Goal: Transaction & Acquisition: Purchase product/service

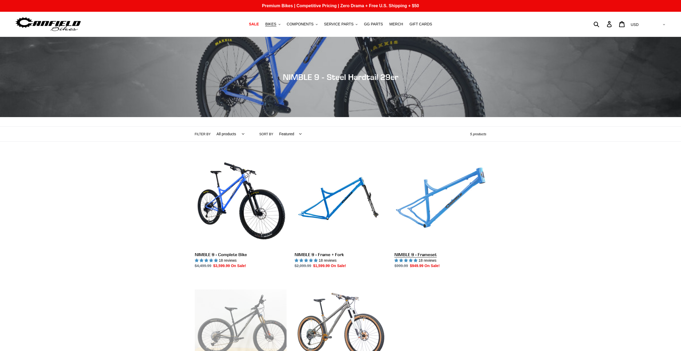
drag, startPoint x: 0, startPoint y: 0, endPoint x: 405, endPoint y: 255, distance: 479.1
click at [405, 255] on link "NIMBLE 9 - Frameset" at bounding box center [440, 213] width 92 height 113
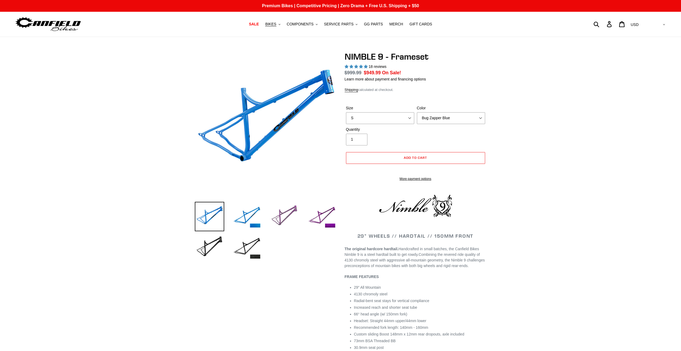
select select "highest-rating"
click at [242, 245] on img at bounding box center [246, 247] width 29 height 29
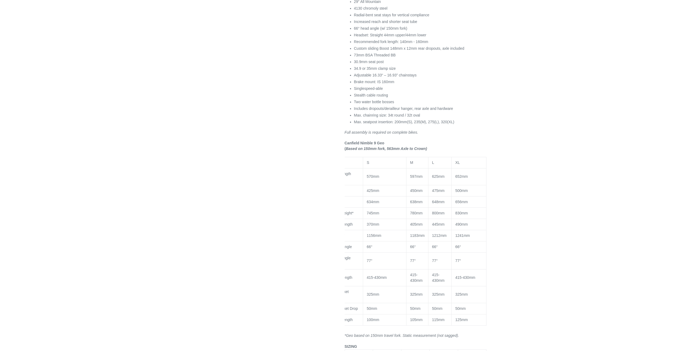
scroll to position [294, 0]
